Goal: Information Seeking & Learning: Learn about a topic

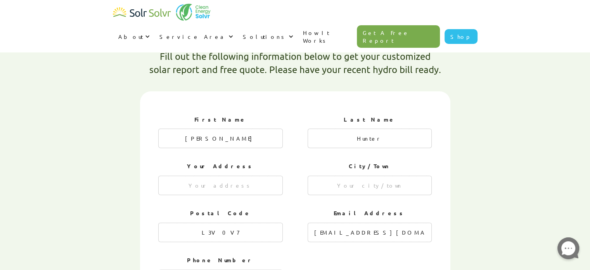
radio input "true"
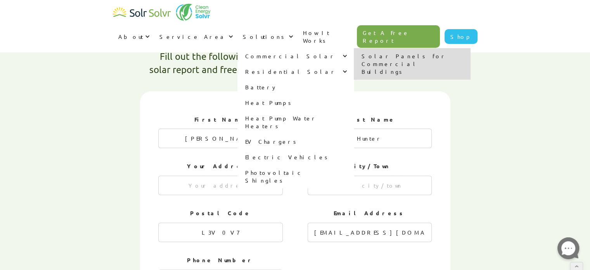
click at [336, 52] on div "Commercial Solar" at bounding box center [290, 56] width 91 height 8
click at [346, 53] on div at bounding box center [342, 55] width 5 height 5
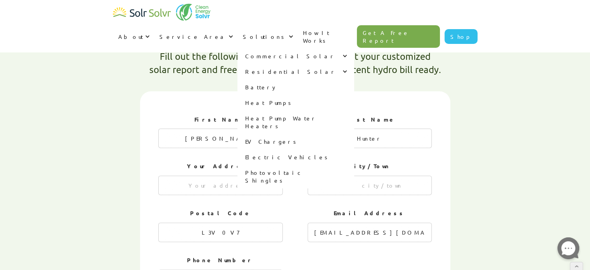
click at [336, 52] on div "Commercial Solar" at bounding box center [290, 56] width 91 height 8
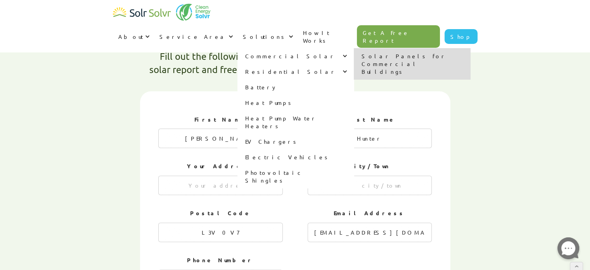
click at [346, 53] on div at bounding box center [342, 55] width 5 height 5
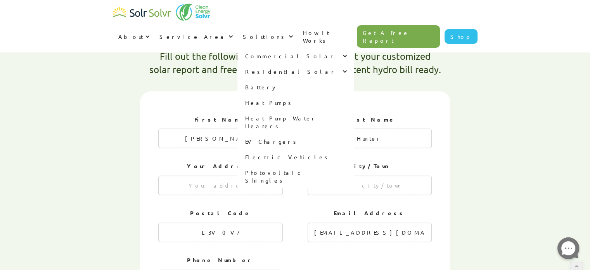
click at [346, 53] on div at bounding box center [342, 55] width 5 height 5
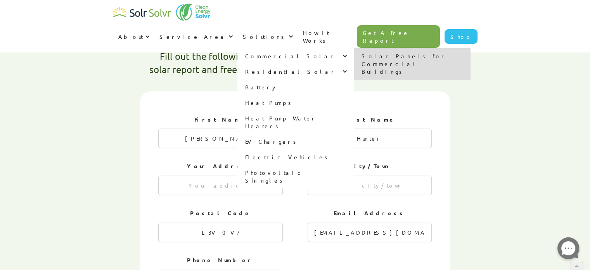
click at [336, 52] on div "Commercial Solar" at bounding box center [290, 56] width 91 height 8
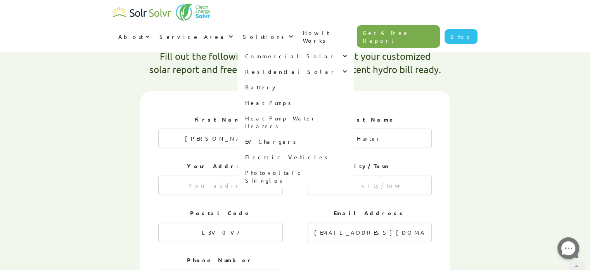
click at [336, 52] on div "Commercial Solar" at bounding box center [290, 56] width 91 height 8
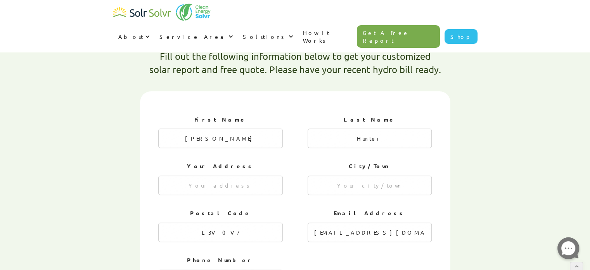
click at [160, 62] on div "Fill out the following information below to get your customized solar report an…" at bounding box center [295, 59] width 365 height 64
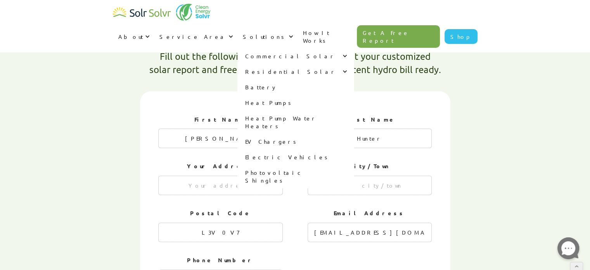
click at [292, 34] on div at bounding box center [289, 36] width 5 height 5
click at [287, 33] on div "Solutions" at bounding box center [265, 37] width 44 height 8
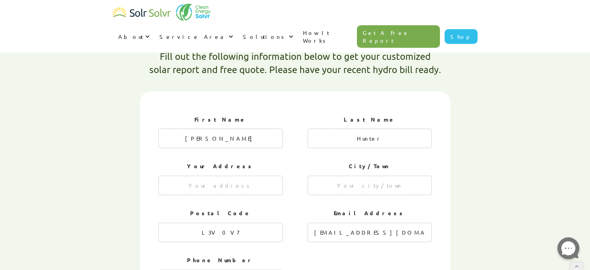
click at [287, 33] on div "Solutions" at bounding box center [265, 37] width 44 height 8
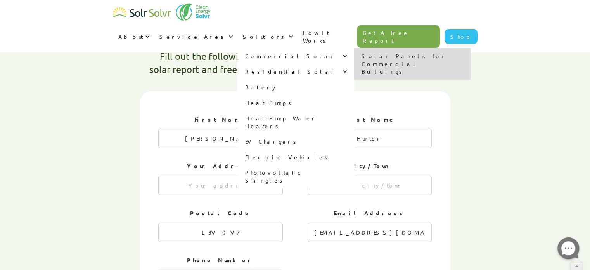
click at [336, 52] on div "Commercial Solar" at bounding box center [290, 56] width 91 height 8
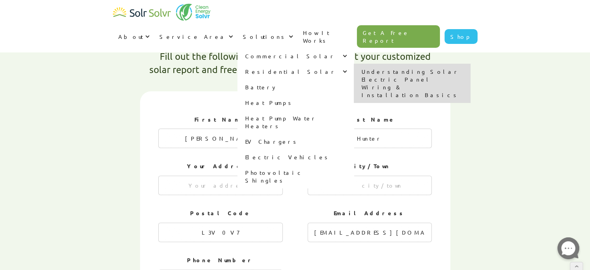
click at [333, 67] on div "Residential Solar" at bounding box center [291, 71] width 92 height 8
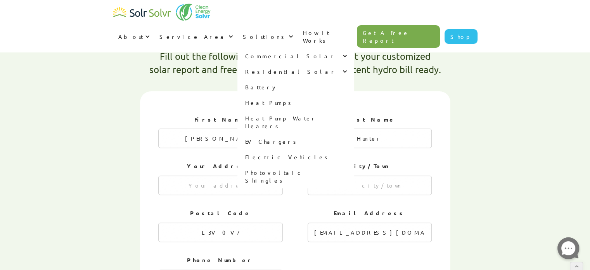
click at [333, 67] on div "Residential Solar" at bounding box center [291, 71] width 92 height 8
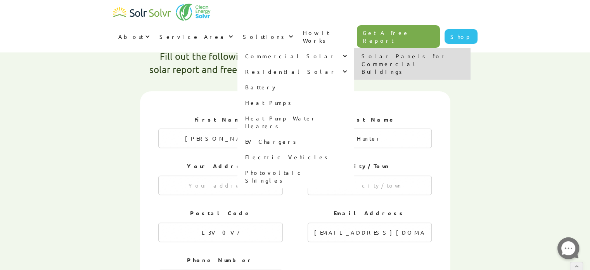
click at [346, 53] on div at bounding box center [342, 55] width 5 height 5
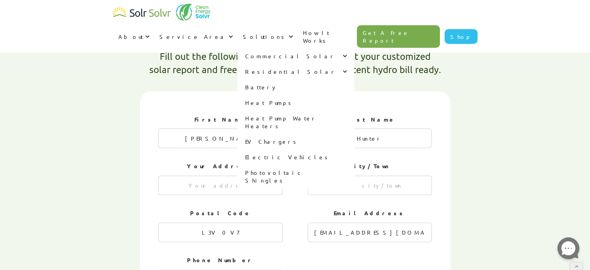
click at [346, 53] on div at bounding box center [342, 55] width 5 height 5
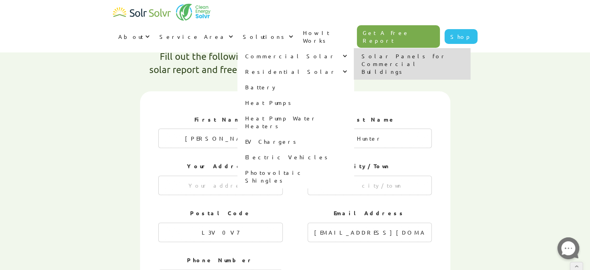
click at [470, 48] on link "Solar Panels for Commercial Buildings" at bounding box center [412, 63] width 116 height 31
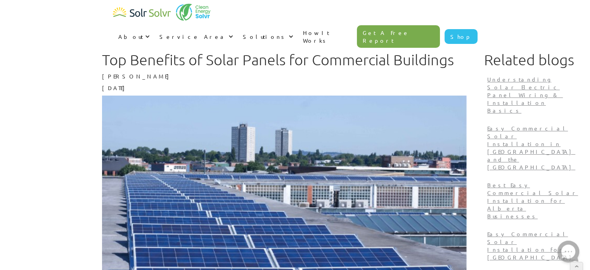
click at [589, 22] on html "About About Solar About Clean Energy Solutions About Solr Solvr Meet the Team B…" at bounding box center [295, 135] width 590 height 270
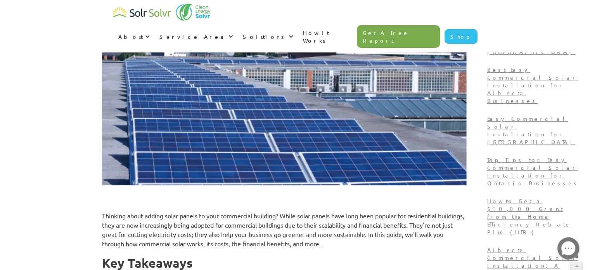
scroll to position [126, 0]
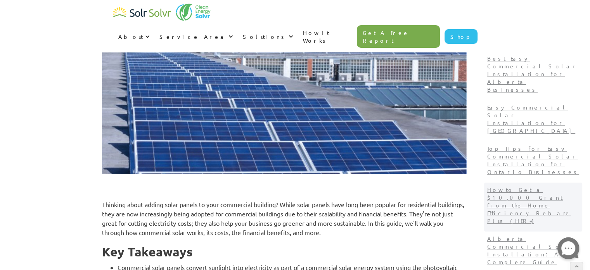
click at [551, 185] on p "How to Get a $10,000 Grant from the Home Efficiency Rebate Plus (HER+)" at bounding box center [533, 204] width 92 height 39
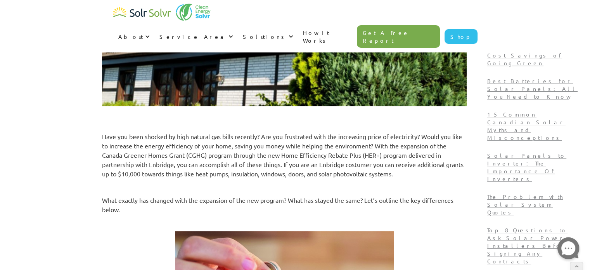
scroll to position [55, 0]
